Goal: Information Seeking & Learning: Learn about a topic

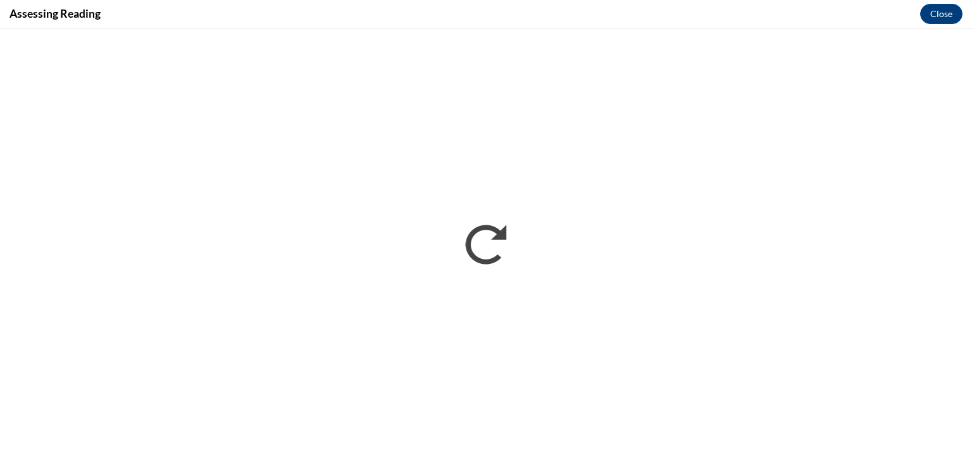
click at [661, 16] on div "Assessing Reading Close" at bounding box center [486, 14] width 972 height 28
